Goal: Task Accomplishment & Management: Complete application form

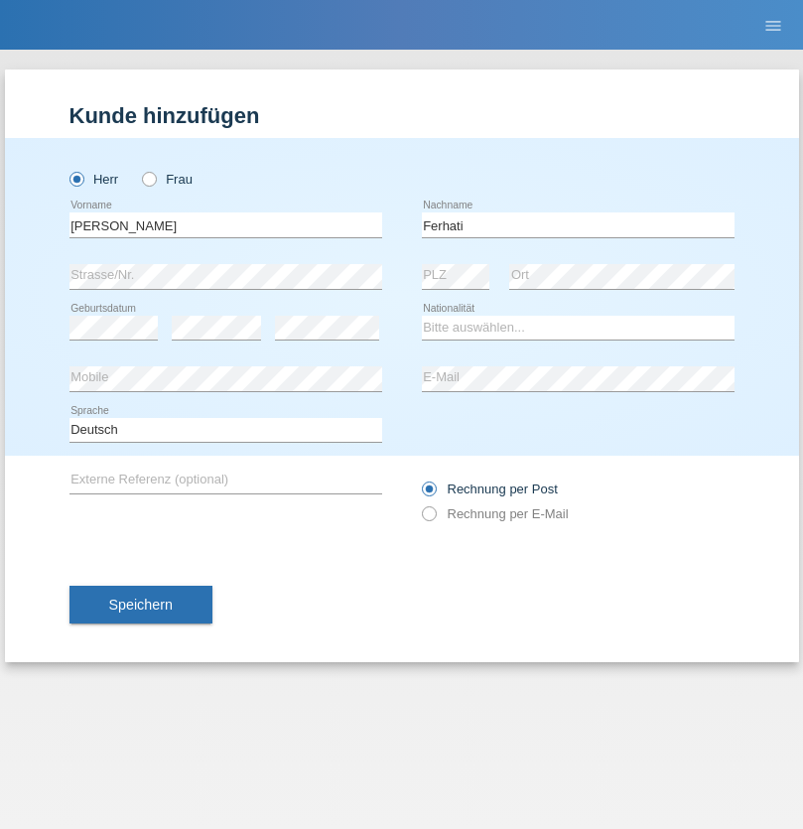
type input "Ferhati"
select select "DE"
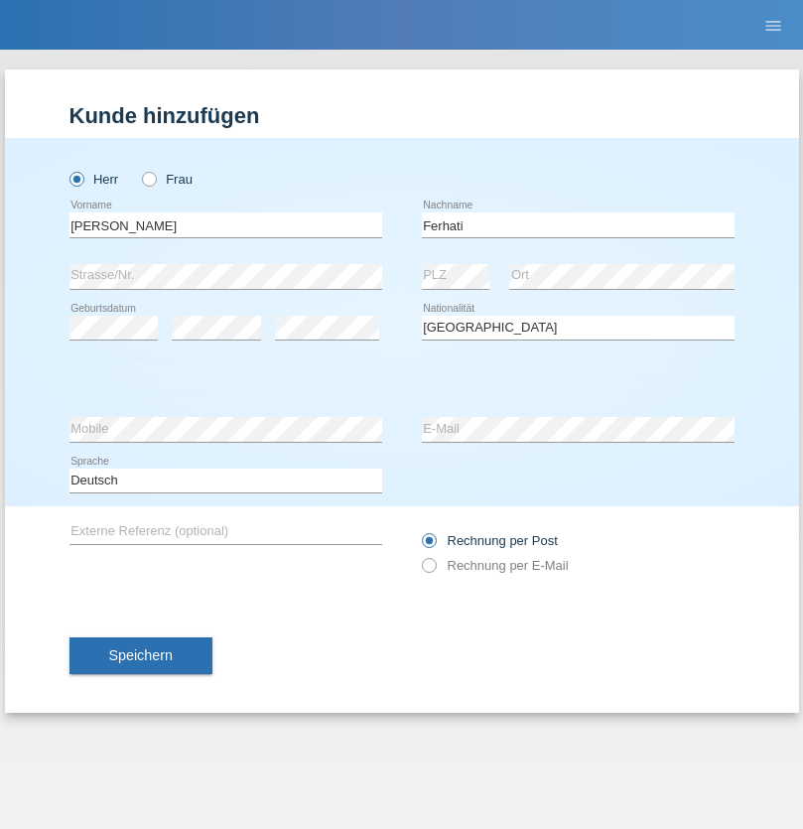
select select "C"
select select "14"
select select "02"
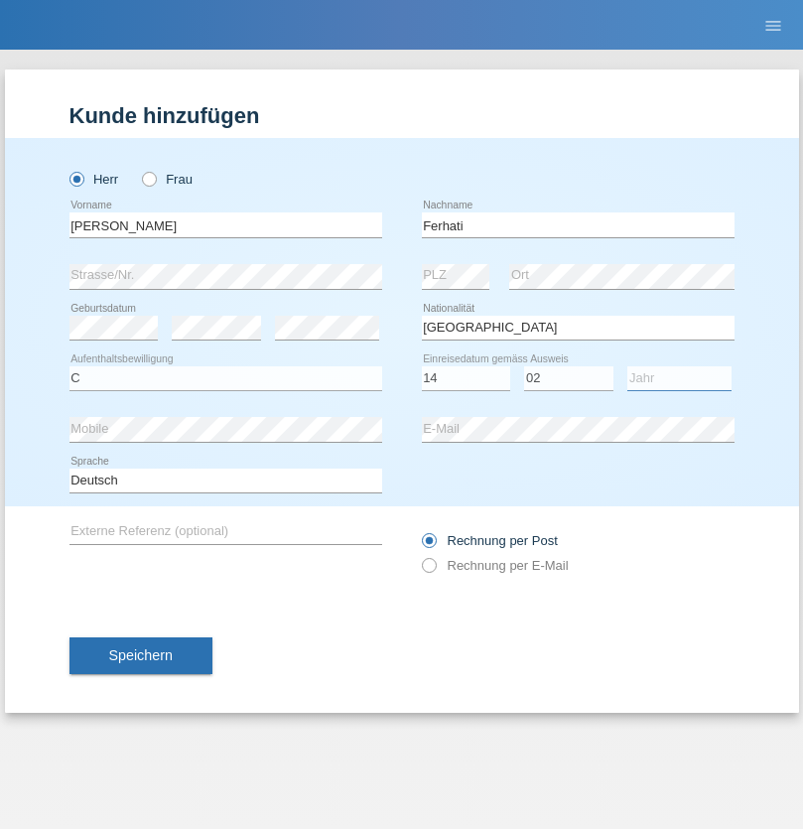
select select "2021"
select select "en"
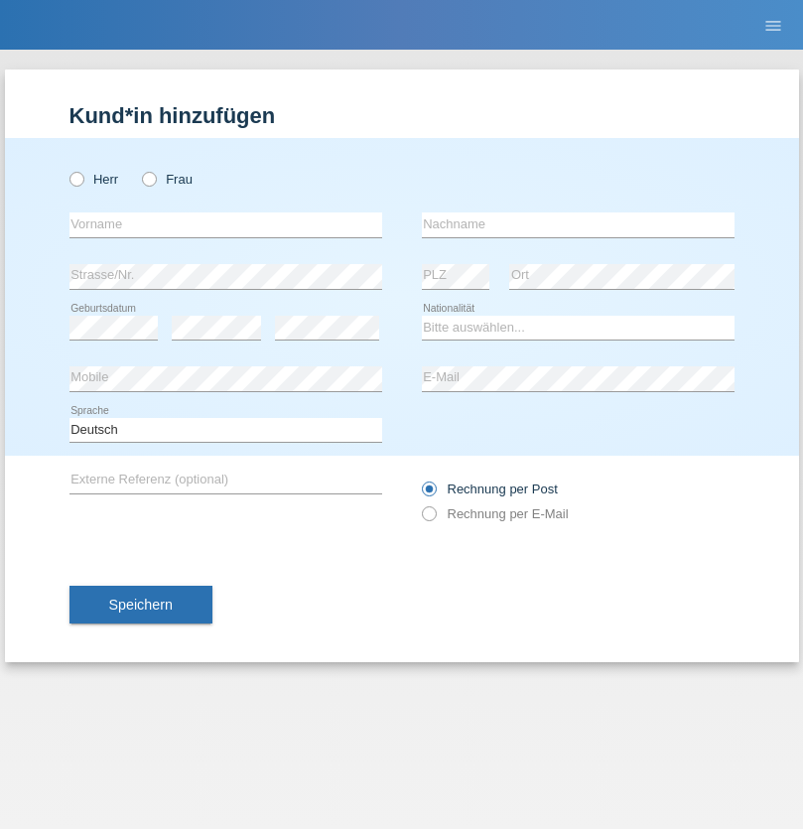
radio input "true"
click at [225, 224] on input "text" at bounding box center [225, 224] width 313 height 25
type input "firat"
click at [578, 224] on input "text" at bounding box center [578, 224] width 313 height 25
type input "kara"
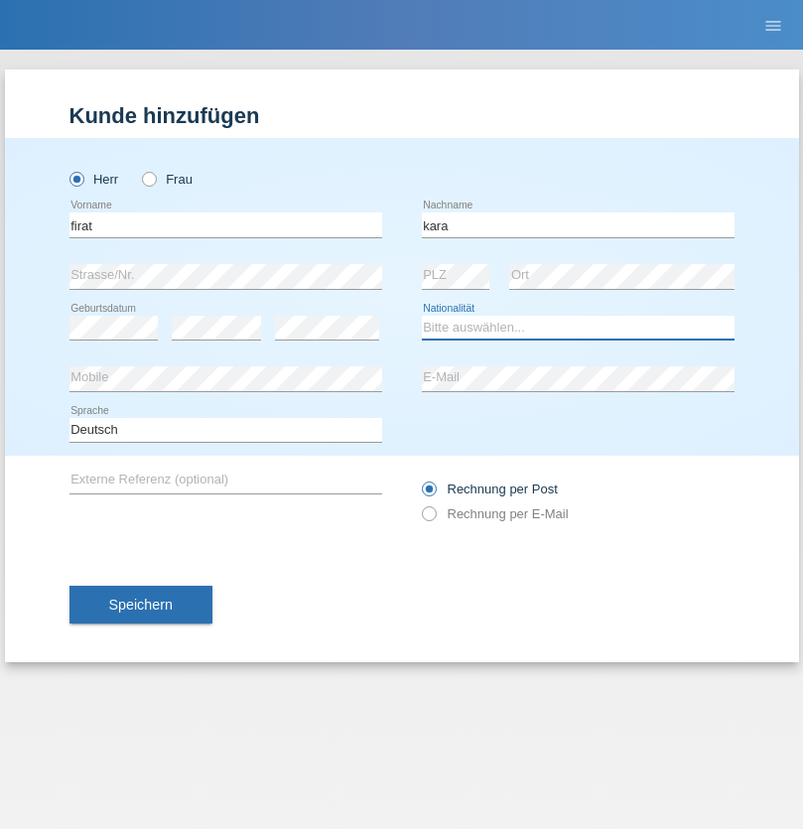
select select "CH"
radio input "true"
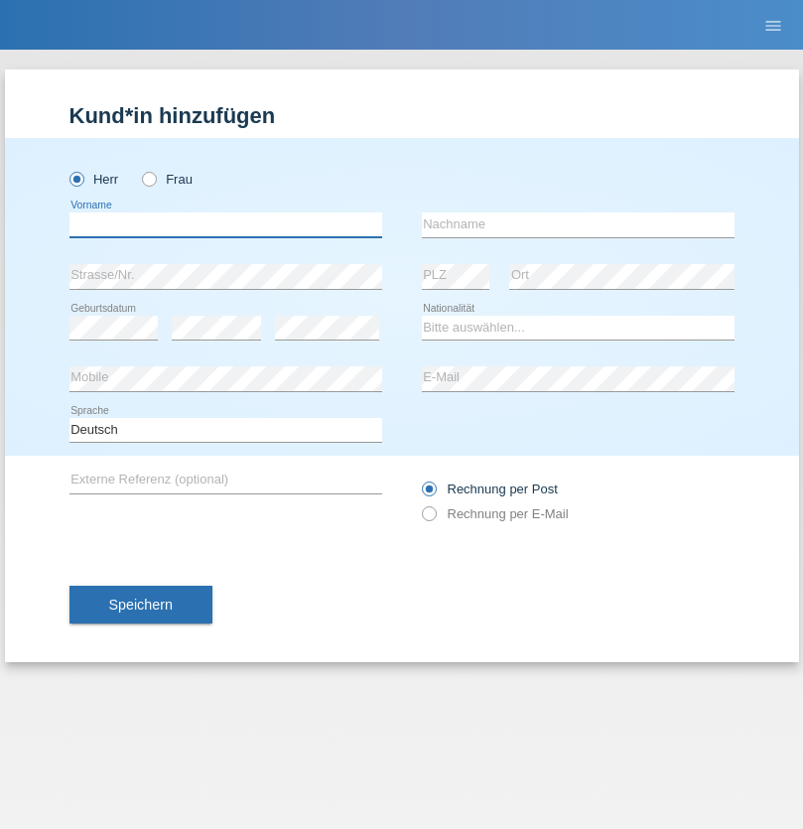
click at [225, 224] on input "text" at bounding box center [225, 224] width 313 height 25
type input "Bogdan"
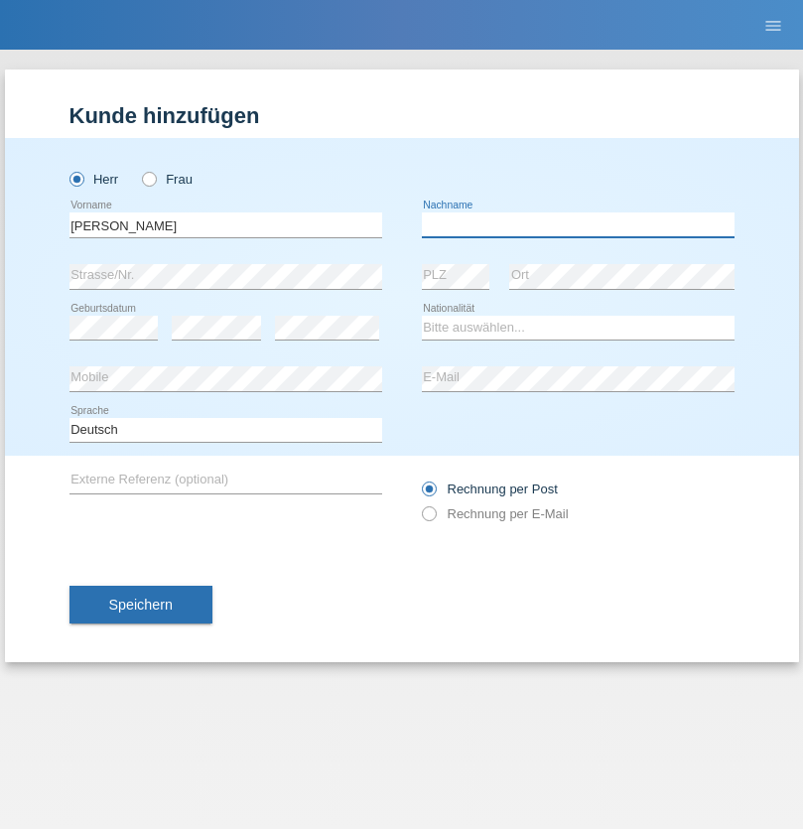
click at [578, 224] on input "text" at bounding box center [578, 224] width 313 height 25
type input "Cristian"
select select "RO"
select select "C"
select select "11"
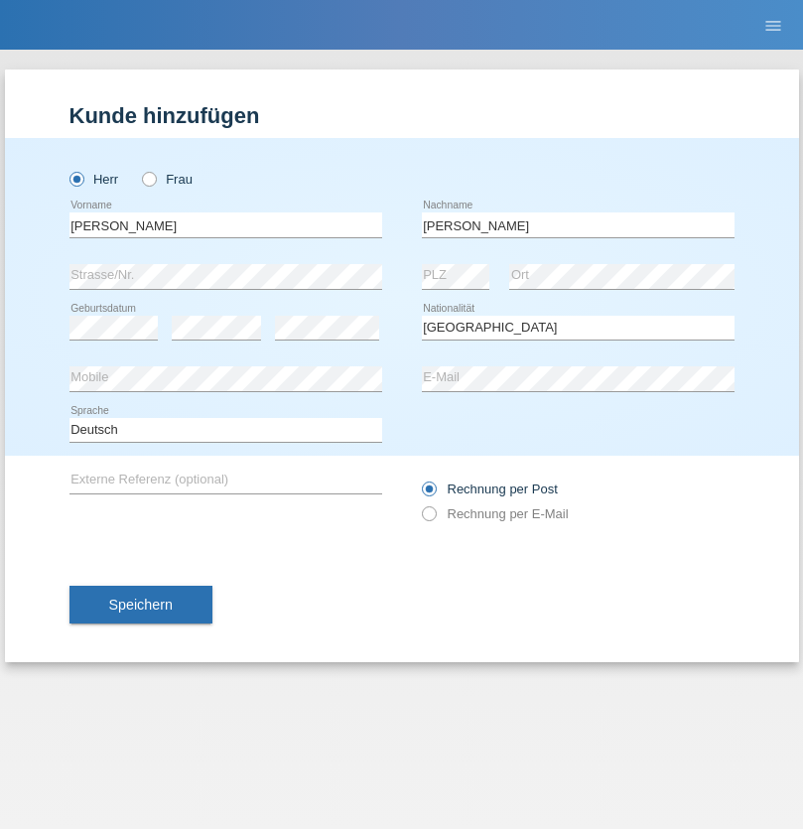
select select "02"
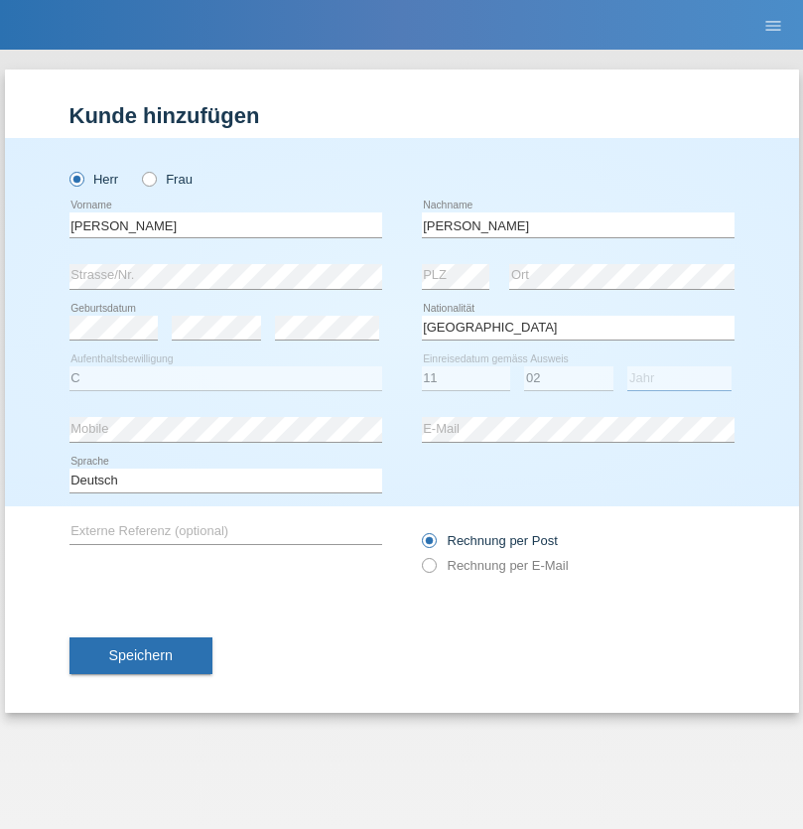
select select "2011"
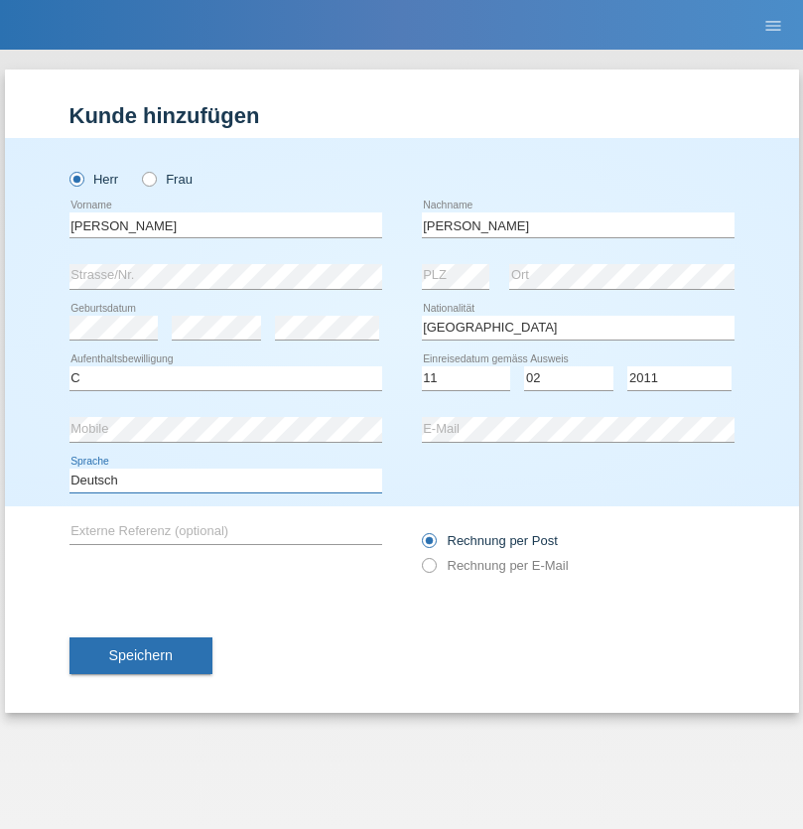
select select "en"
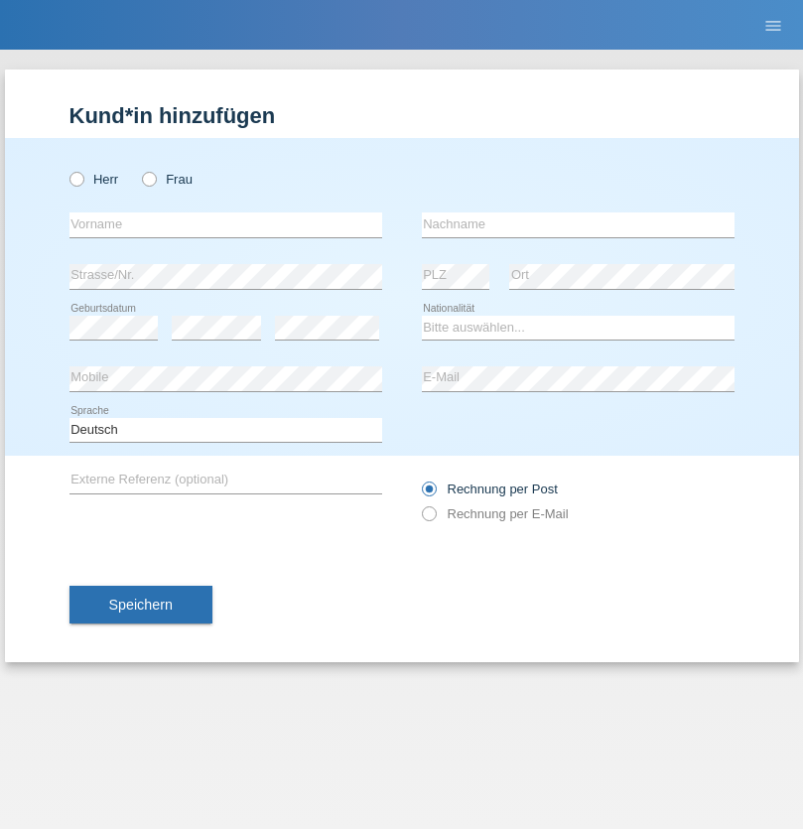
radio input "true"
click at [225, 224] on input "text" at bounding box center [225, 224] width 313 height 25
type input "Hasan"
click at [578, 224] on input "text" at bounding box center [578, 224] width 313 height 25
type input "Ymeri"
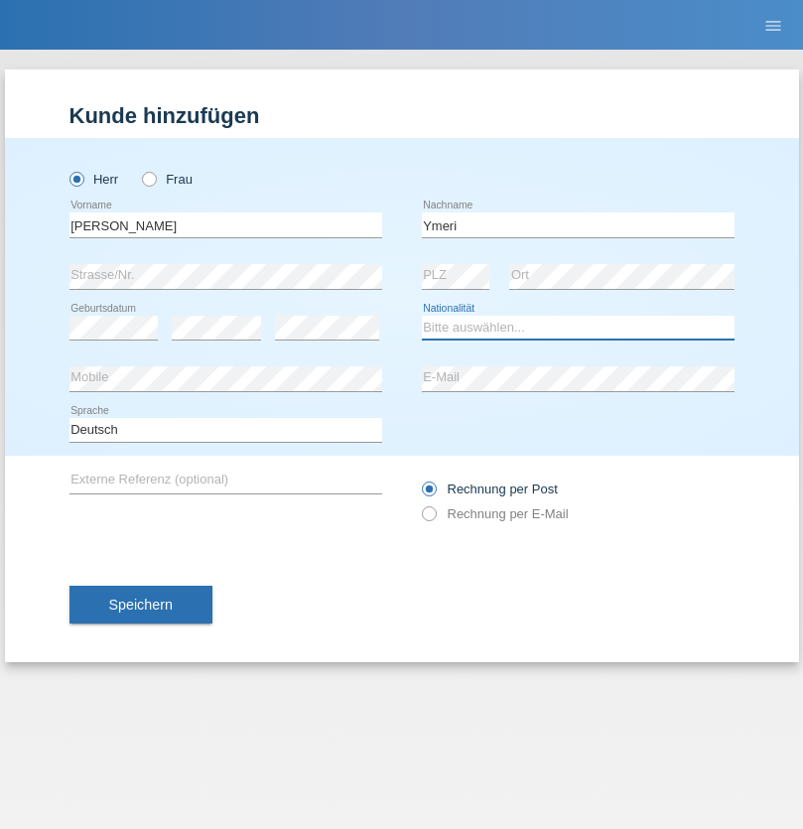
select select "XK"
select select "C"
select select "21"
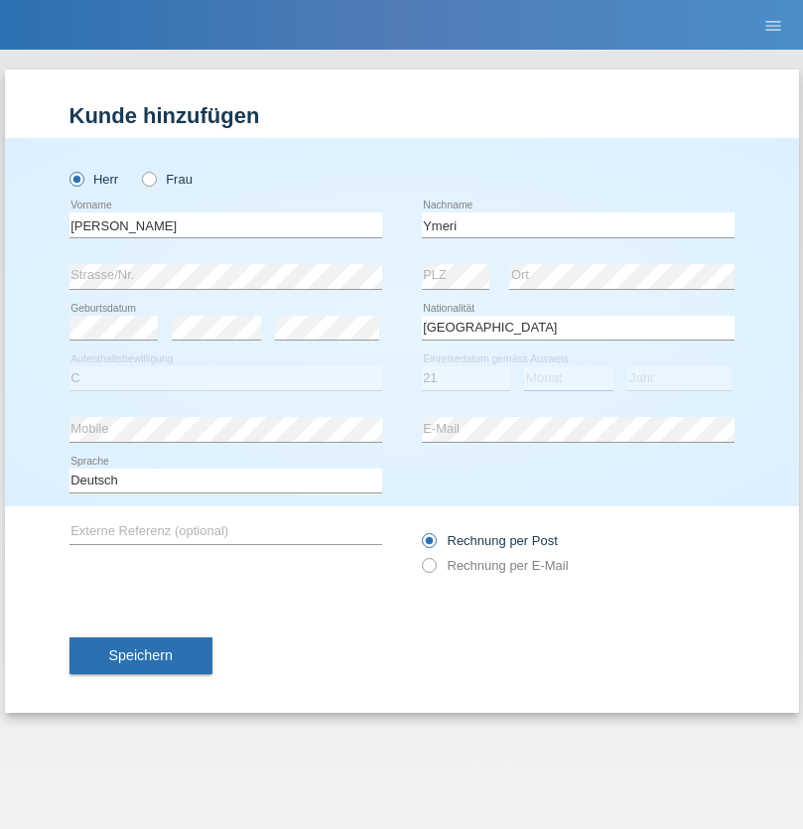
select select "03"
select select "1991"
